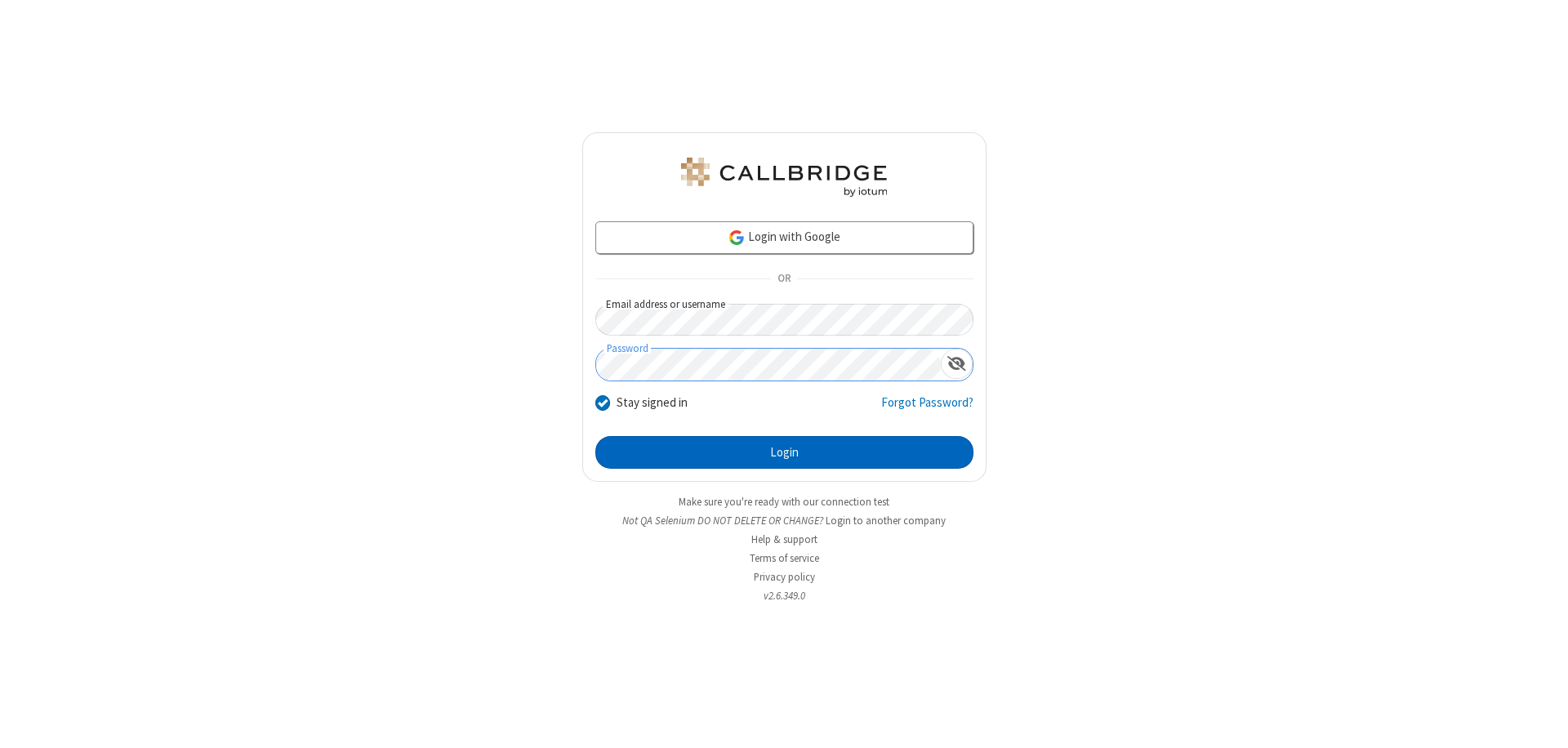
click at [784, 452] on button "Login" at bounding box center [785, 452] width 379 height 32
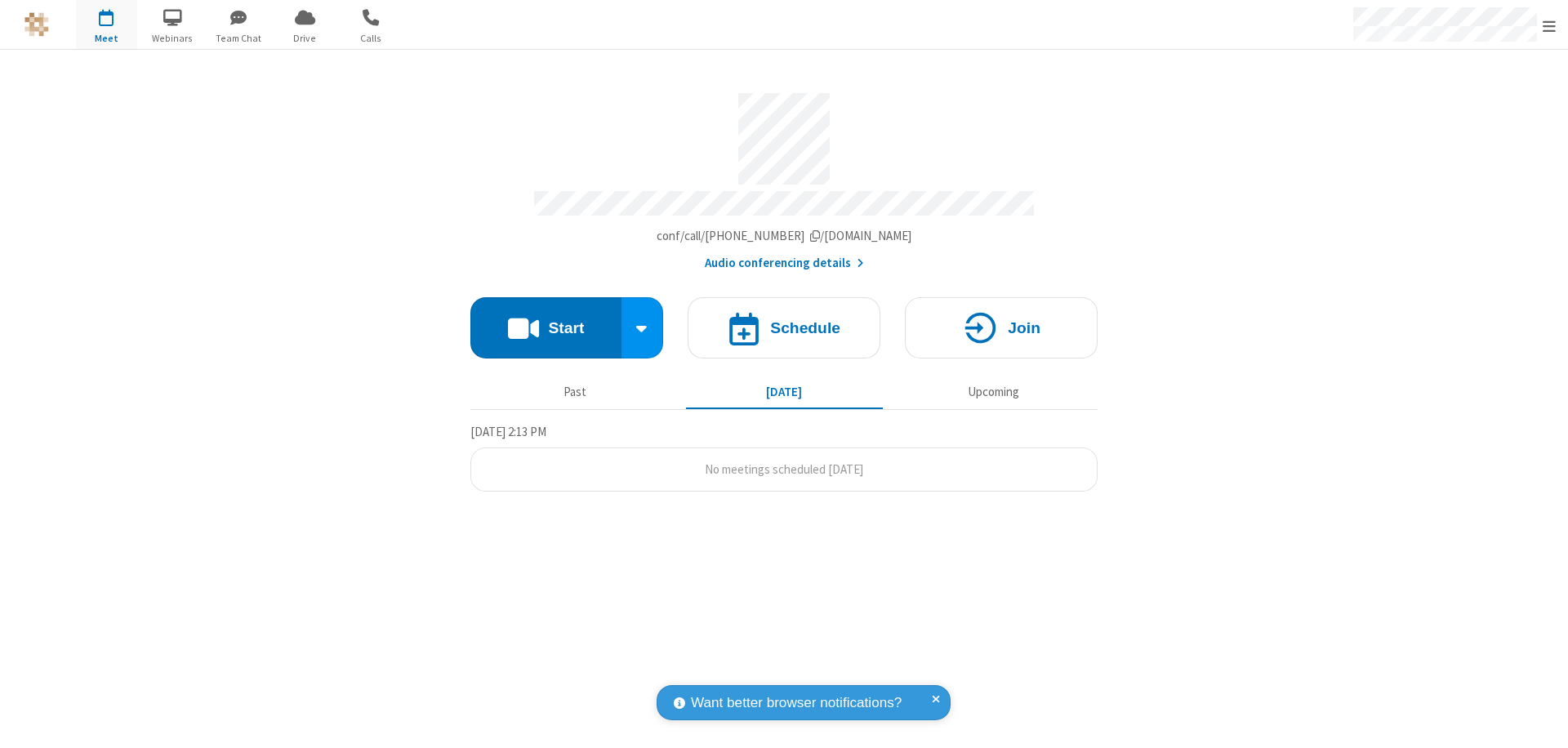
click at [545, 320] on button "Start" at bounding box center [545, 327] width 151 height 61
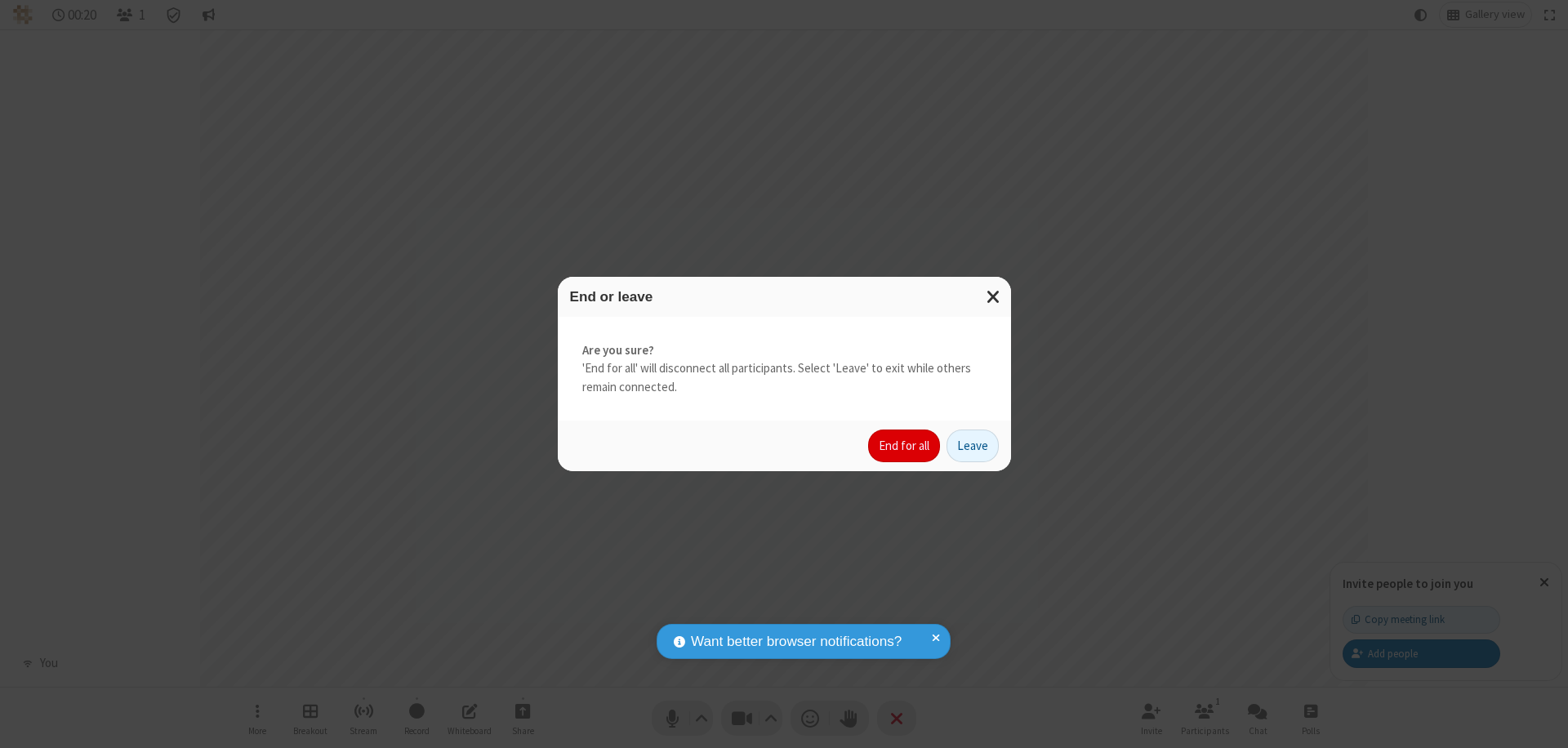
click at [905, 446] on button "End for all" at bounding box center [904, 446] width 72 height 32
